Goal: Task Accomplishment & Management: Understand process/instructions

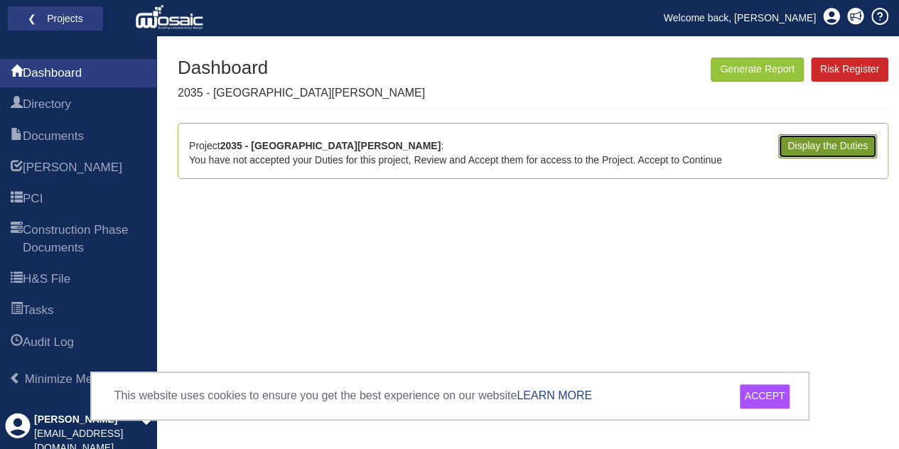
click at [806, 147] on link "Display the Duties" at bounding box center [827, 146] width 99 height 24
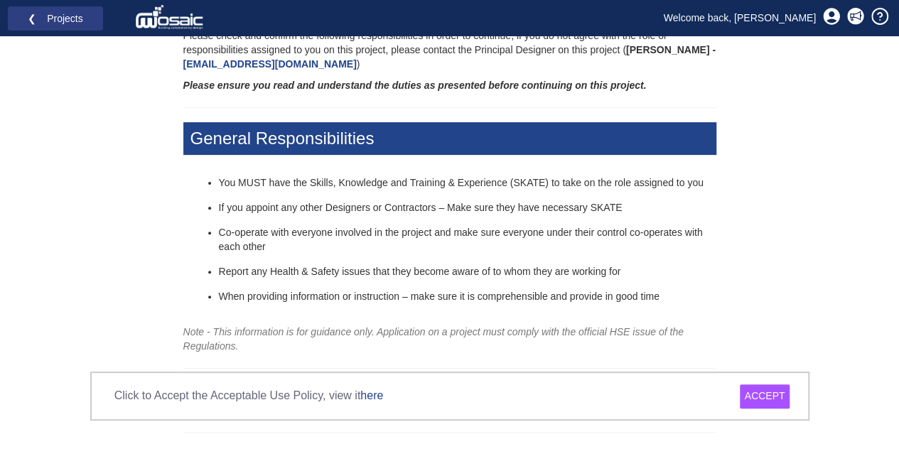
scroll to position [156, 0]
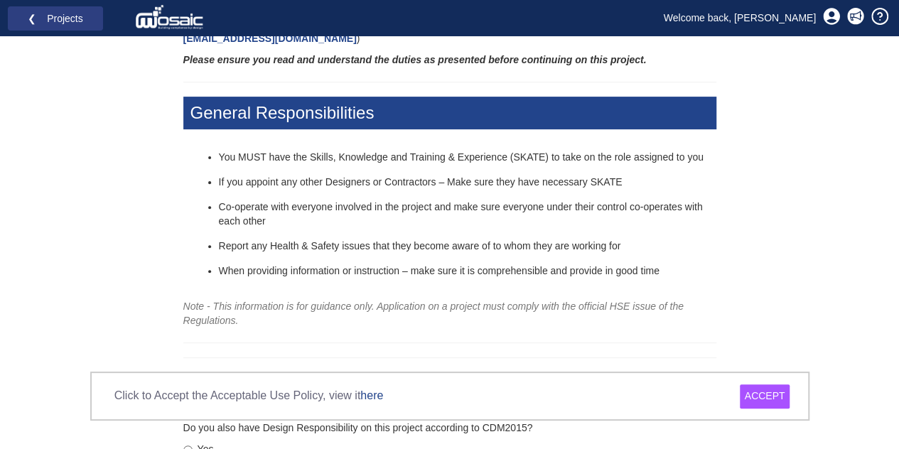
click at [413, 224] on li "Co-operate with everyone involved in the project and make sure everyone under t…" at bounding box center [467, 214] width 497 height 28
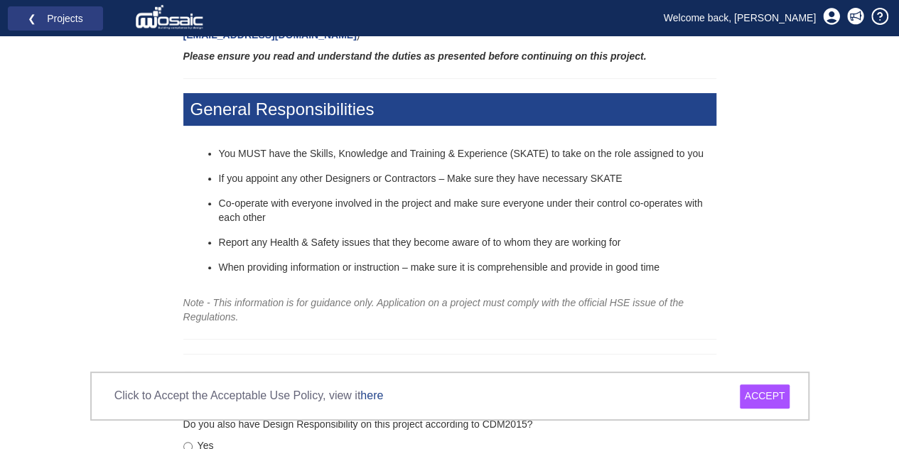
scroll to position [157, 0]
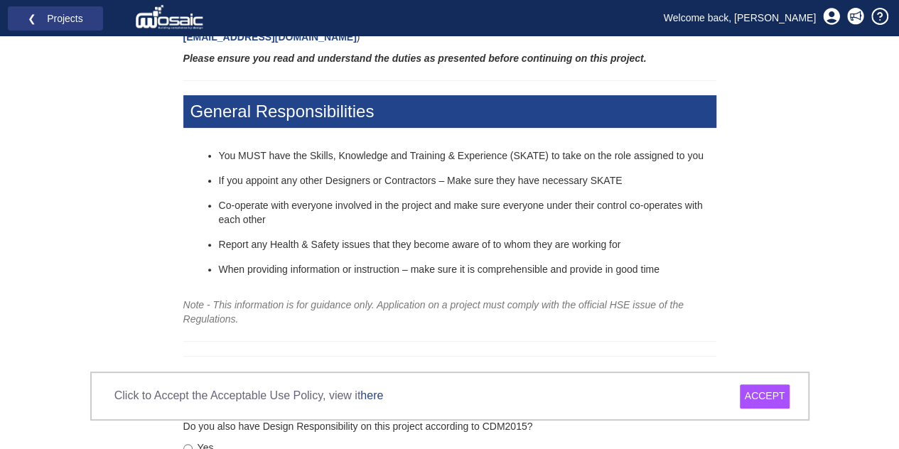
click at [769, 394] on div "ACCEPT" at bounding box center [765, 396] width 50 height 24
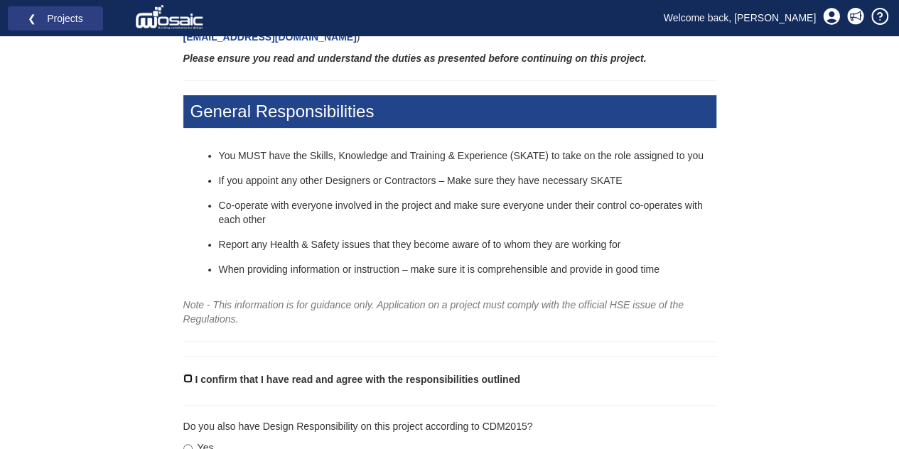
click at [186, 380] on input "I confirm that I have read and agree with the responsibilities outlined" at bounding box center [187, 378] width 9 height 9
checkbox input "true"
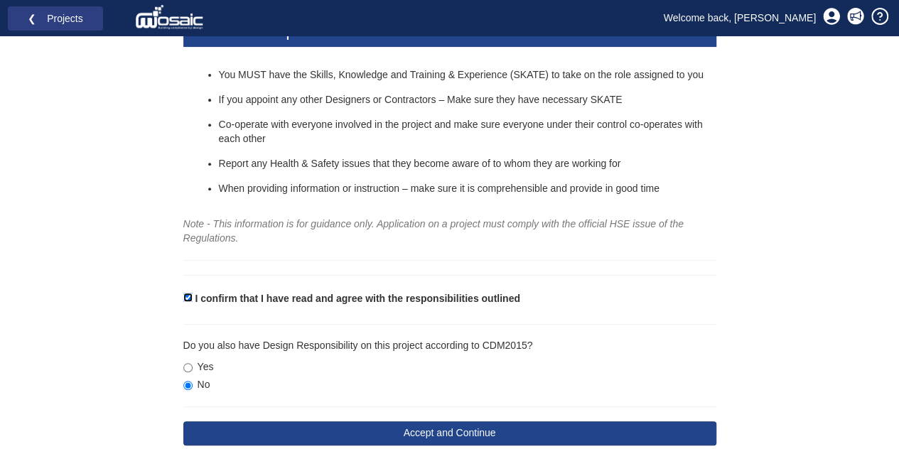
scroll to position [260, 0]
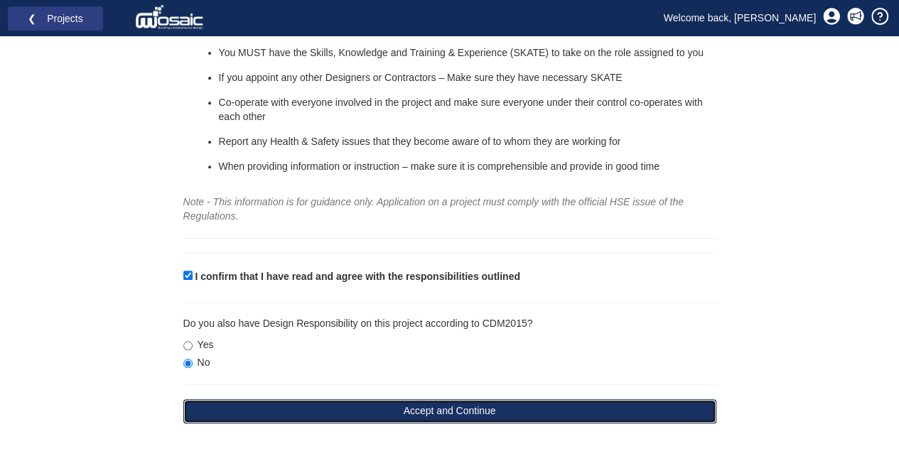
click at [409, 413] on button "Accept and Continue" at bounding box center [449, 411] width 533 height 24
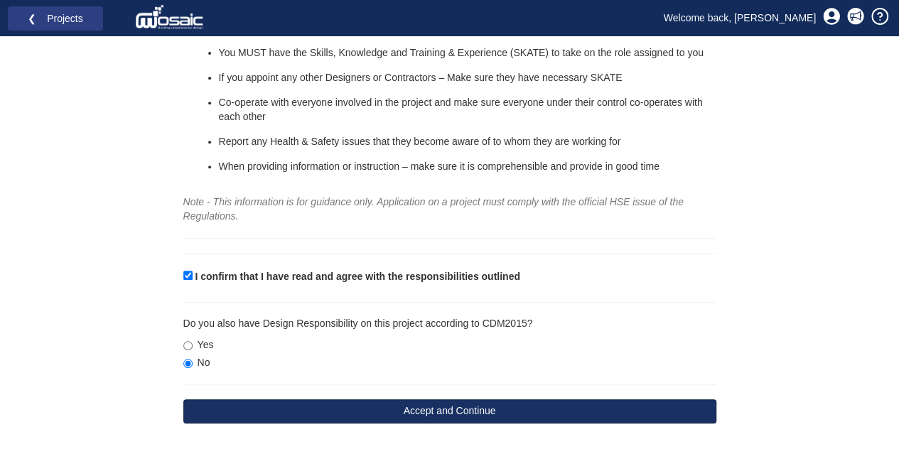
scroll to position [237, 0]
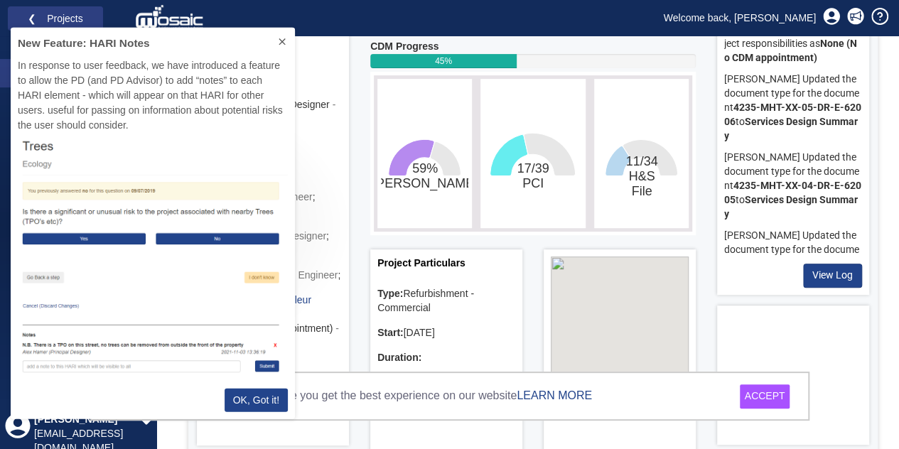
scroll to position [380, 273]
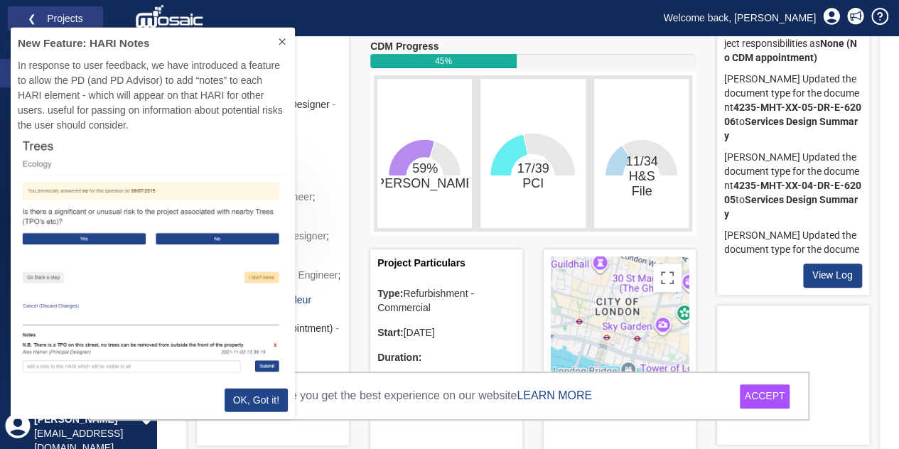
click at [261, 401] on p "OK, Got it!" at bounding box center [256, 399] width 46 height 15
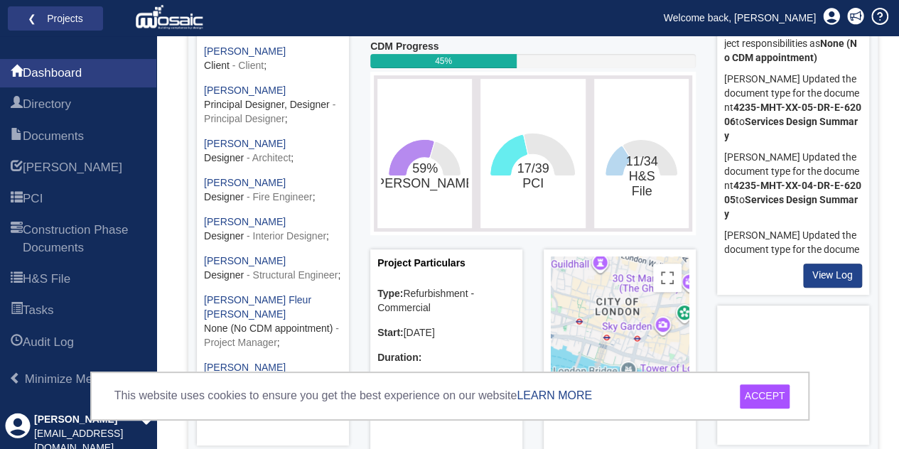
click at [773, 396] on div "ACCEPT" at bounding box center [765, 396] width 50 height 24
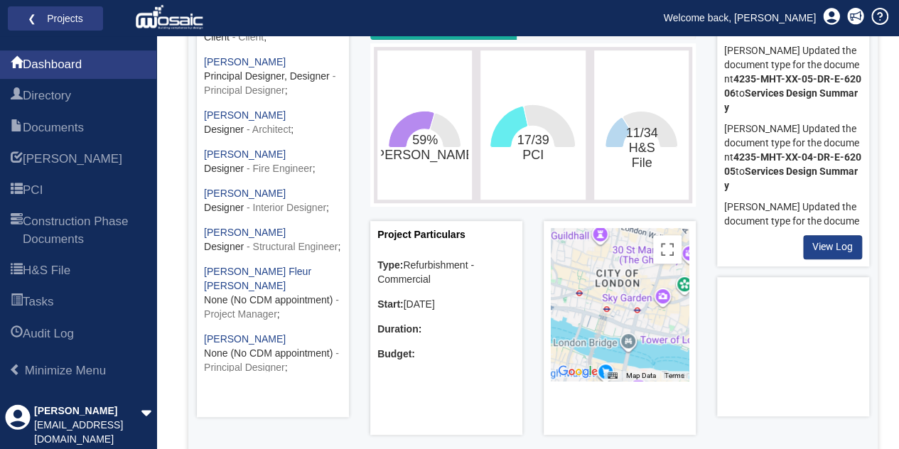
scroll to position [256, 0]
